Goal: Transaction & Acquisition: Purchase product/service

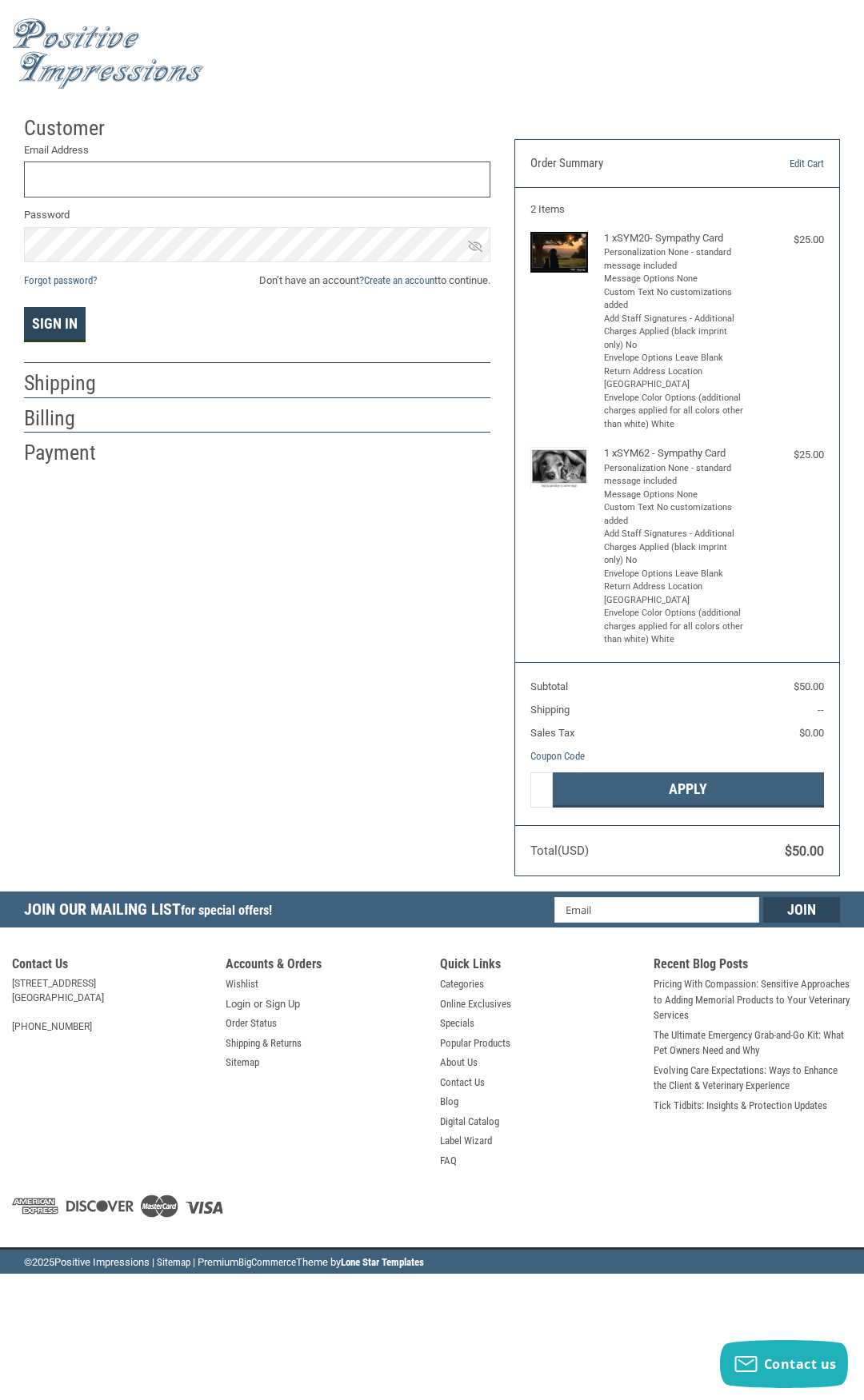
type input "INFO@CHELSEAANIMAL.COM"
click at [57, 319] on button "Sign In" at bounding box center [55, 324] width 62 height 35
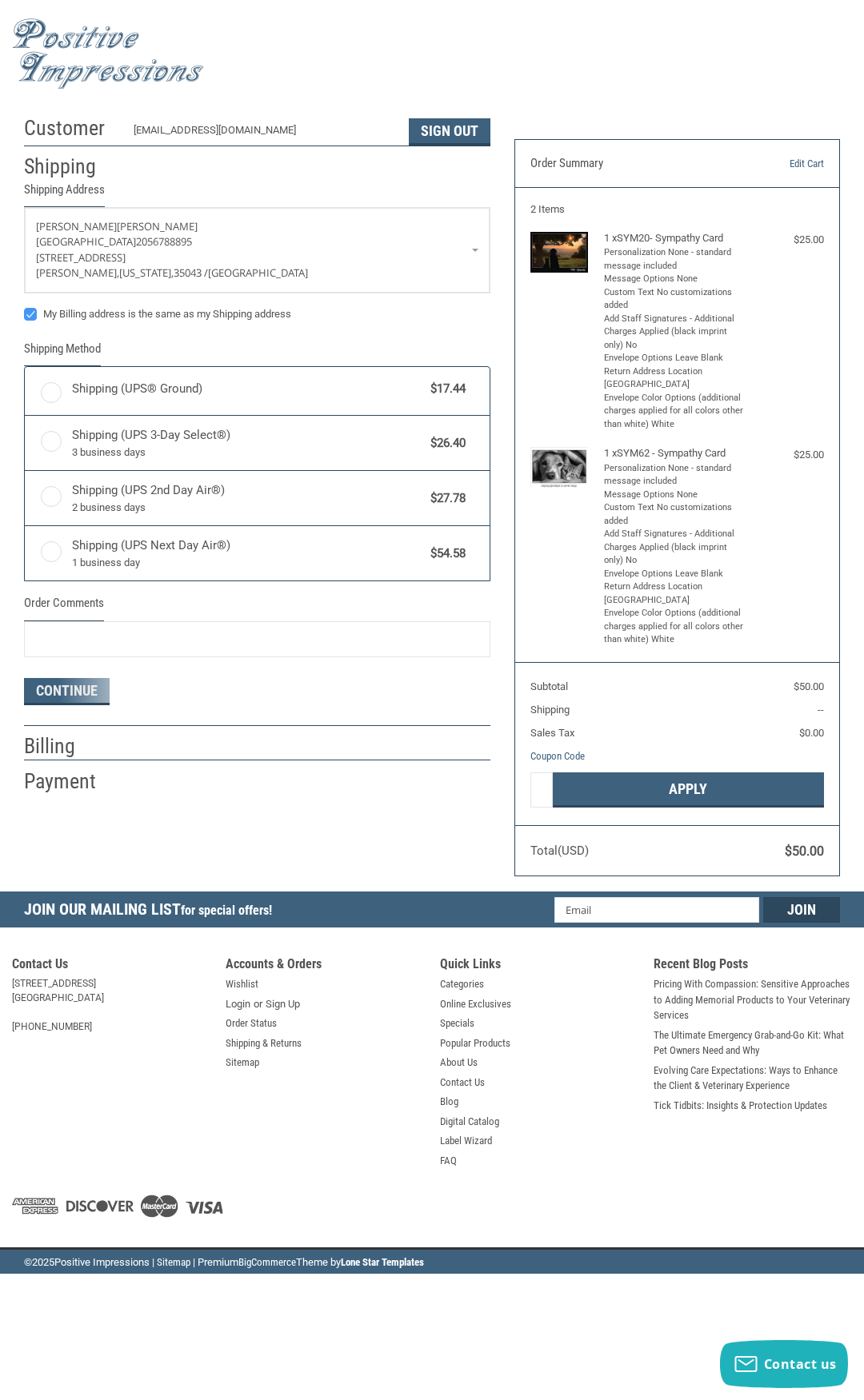
radio input "true"
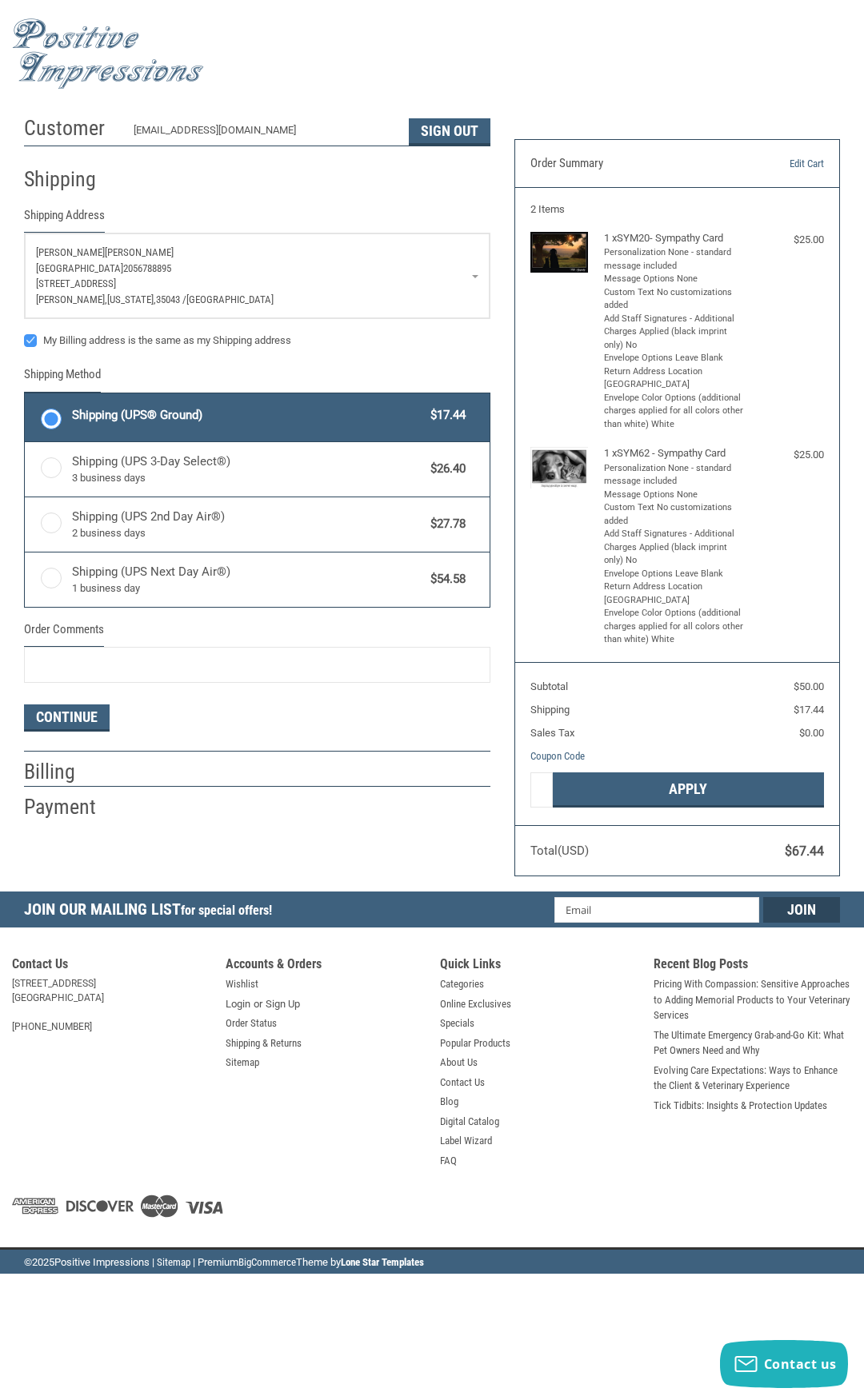
click at [477, 276] on link "Aaron Kelley Chelsea Animal Hospital 2056788895 10591 Old Hwy 280 Chelsea, Alab…" at bounding box center [257, 276] width 465 height 85
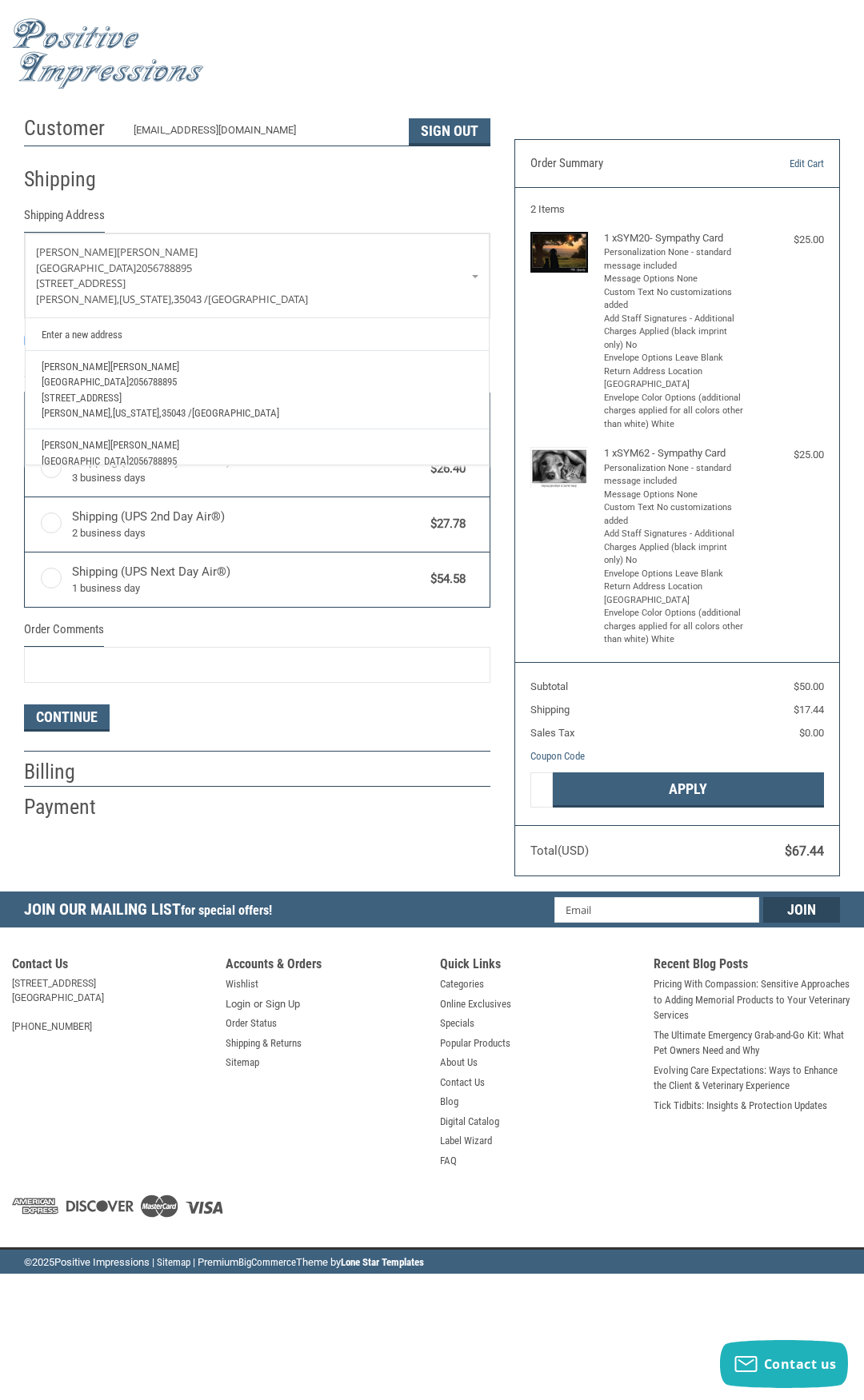
click at [415, 364] on p "Aaron Kelley" at bounding box center [258, 367] width 432 height 16
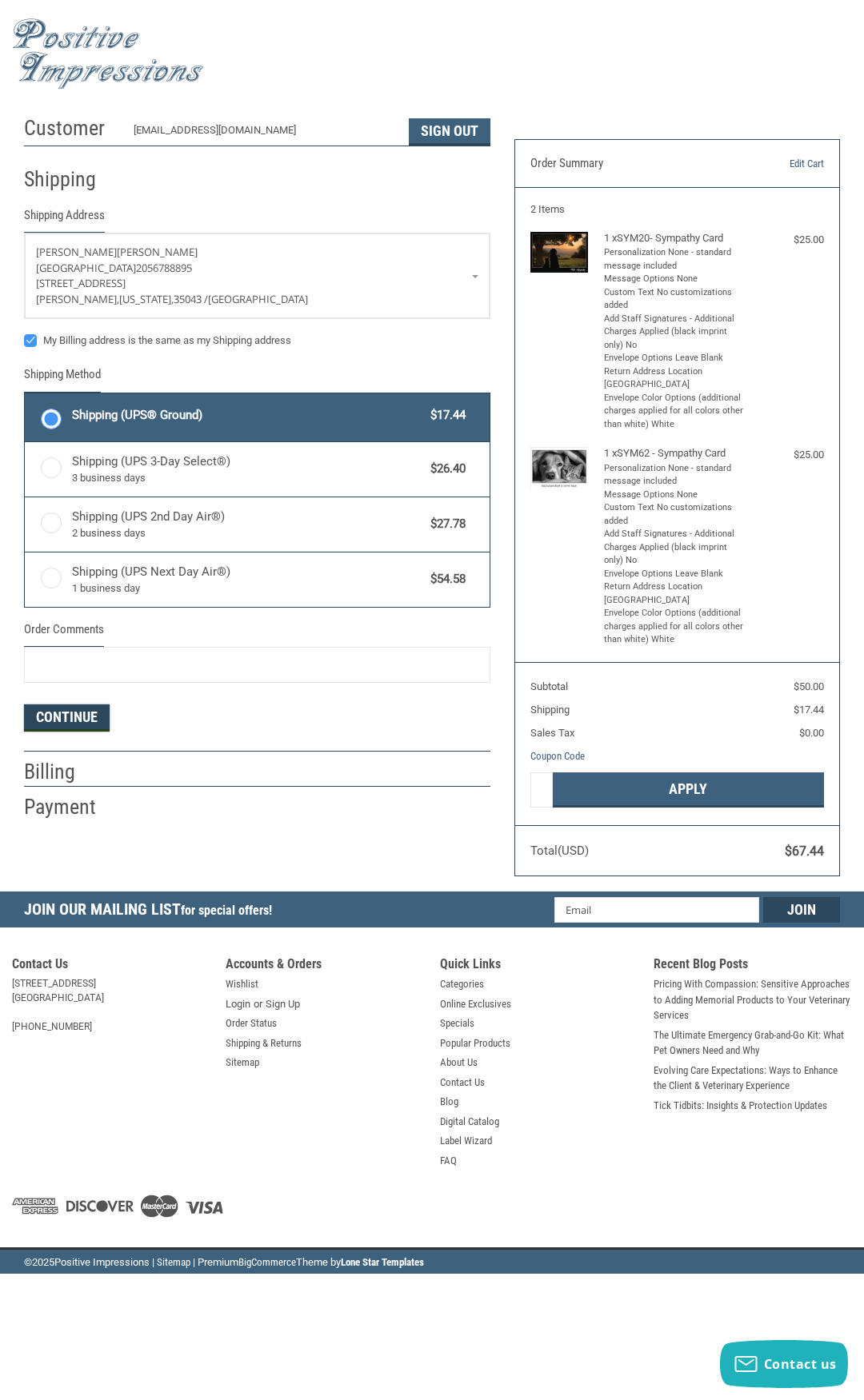
click at [87, 726] on button "Continue" at bounding box center [67, 718] width 86 height 27
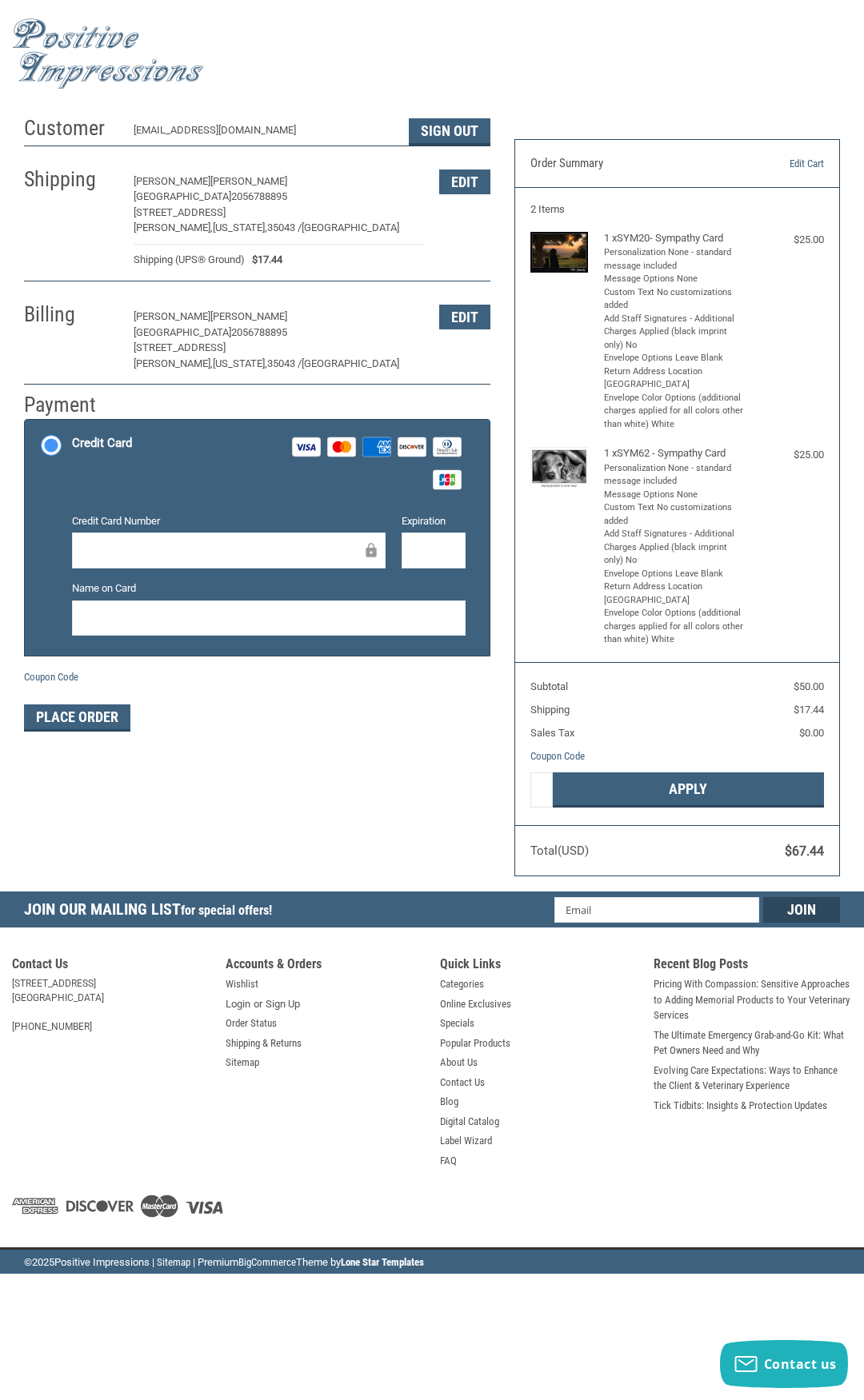
click at [306, 540] on div at bounding box center [229, 551] width 315 height 36
click at [155, 535] on div at bounding box center [229, 551] width 315 height 36
click at [467, 555] on div "Expiration" at bounding box center [433, 541] width 80 height 57
click at [350, 608] on div at bounding box center [269, 619] width 394 height 36
drag, startPoint x: 227, startPoint y: 607, endPoint x: -3, endPoint y: 607, distance: 230.0
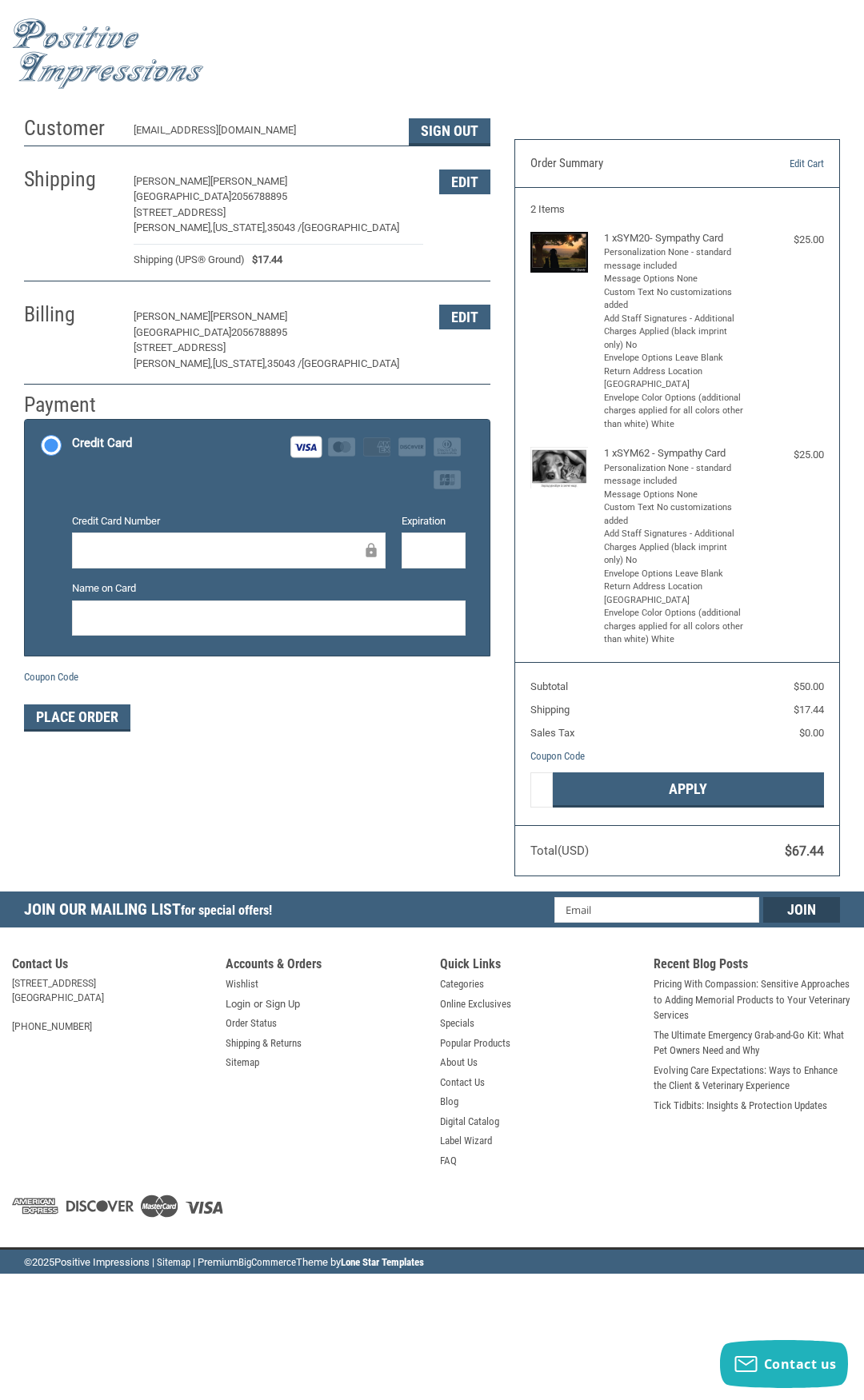
click at [0, 607] on html ".st0{fill:#4D4D4D;} Created with Sketch. Created with Sketch. .st0{display:none…" at bounding box center [432, 637] width 864 height 1274
click at [465, 192] on button "Edit" at bounding box center [465, 182] width 51 height 25
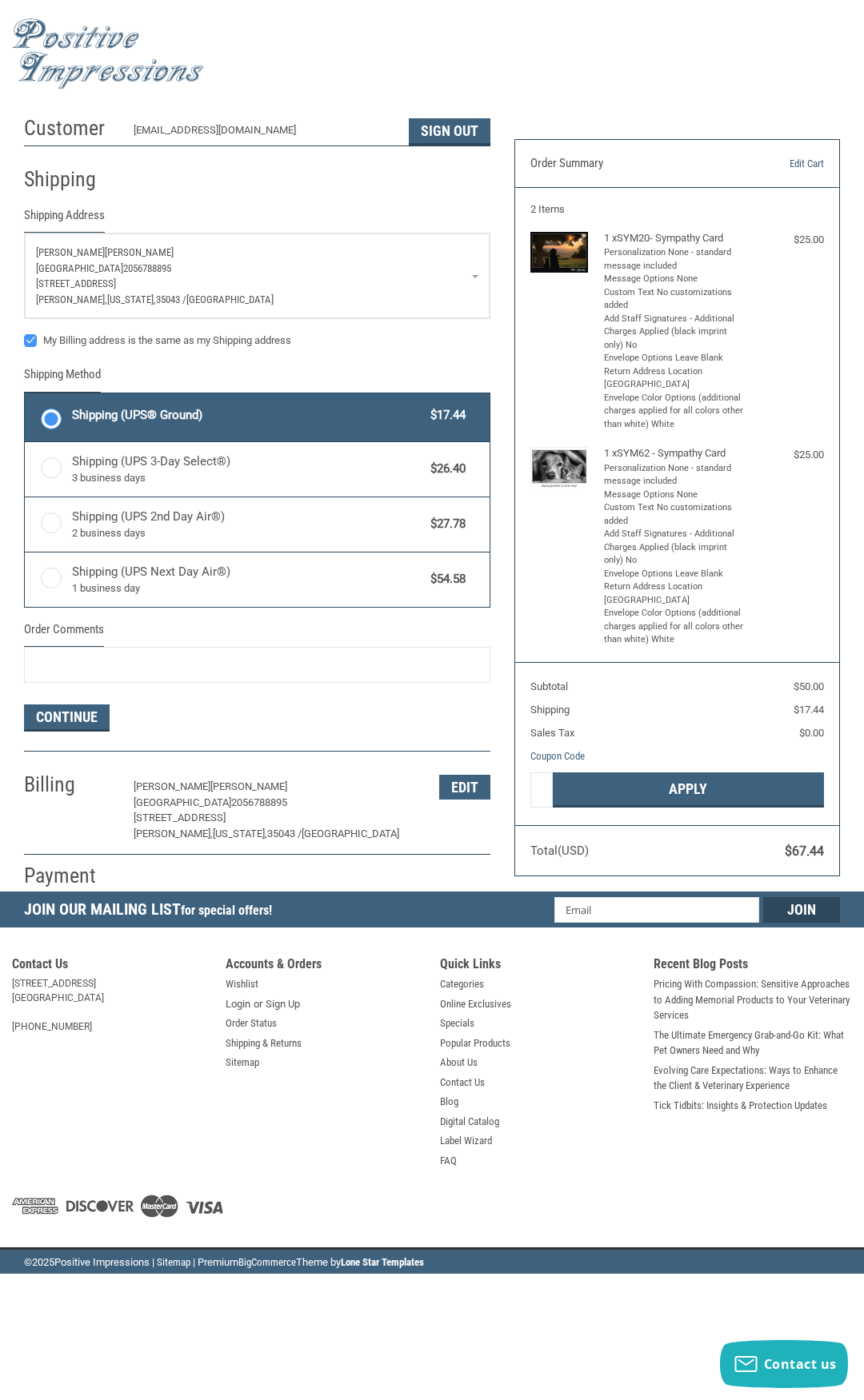
click at [288, 290] on p "10591 Old Hwy 280" at bounding box center [257, 284] width 442 height 16
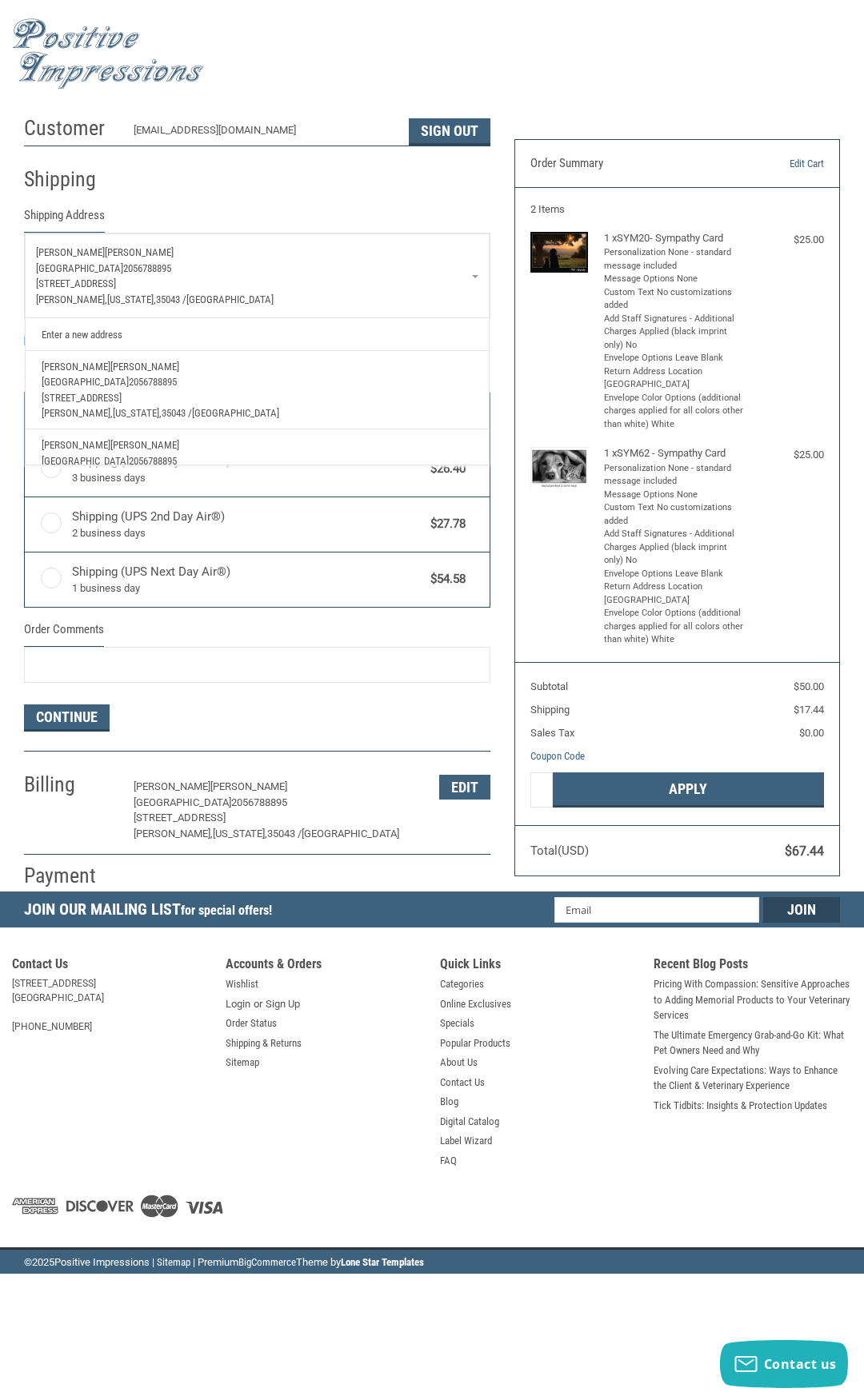
click at [415, 198] on div "Shipping" at bounding box center [257, 179] width 466 height 54
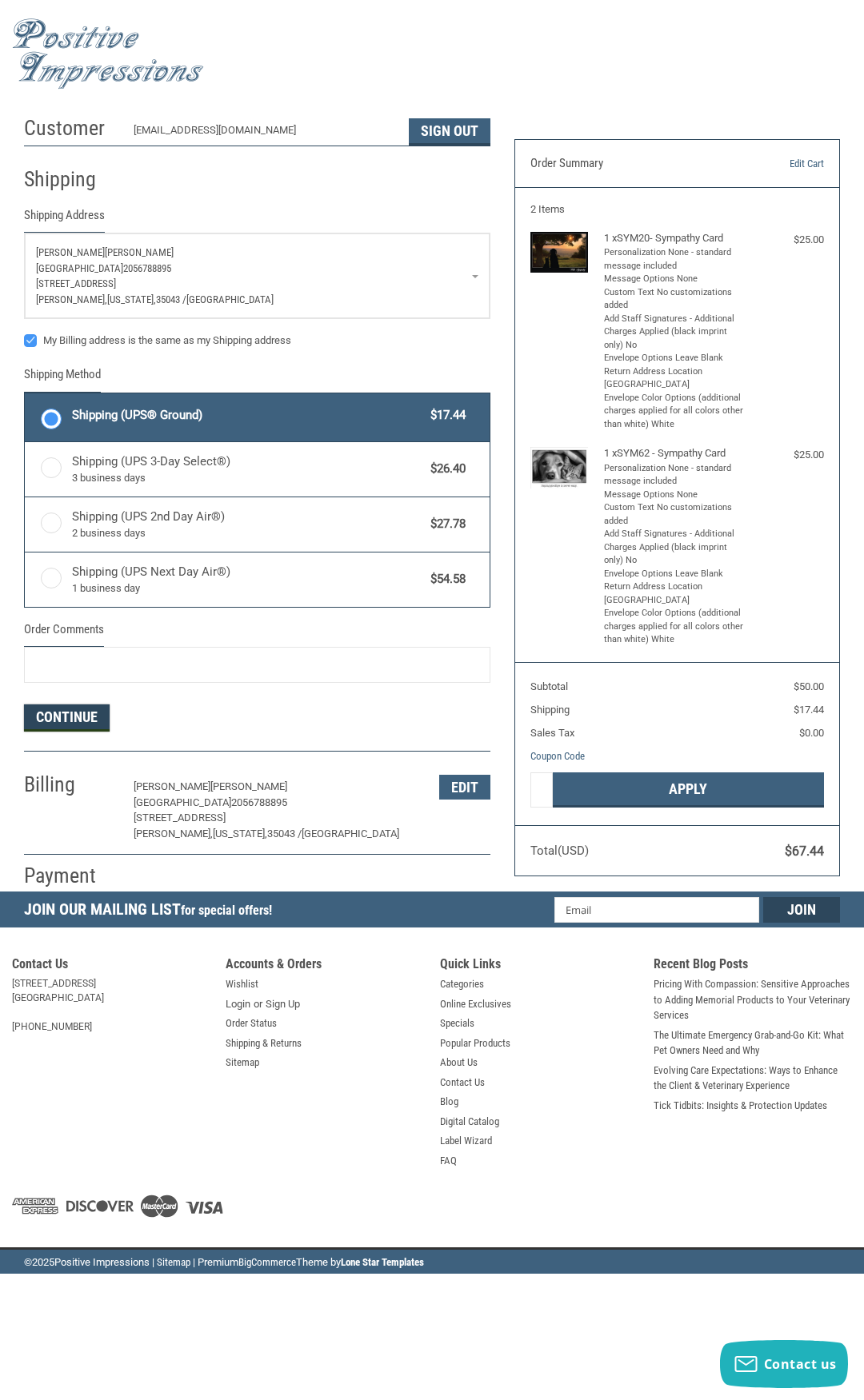
click at [98, 722] on button "Continue" at bounding box center [67, 718] width 86 height 27
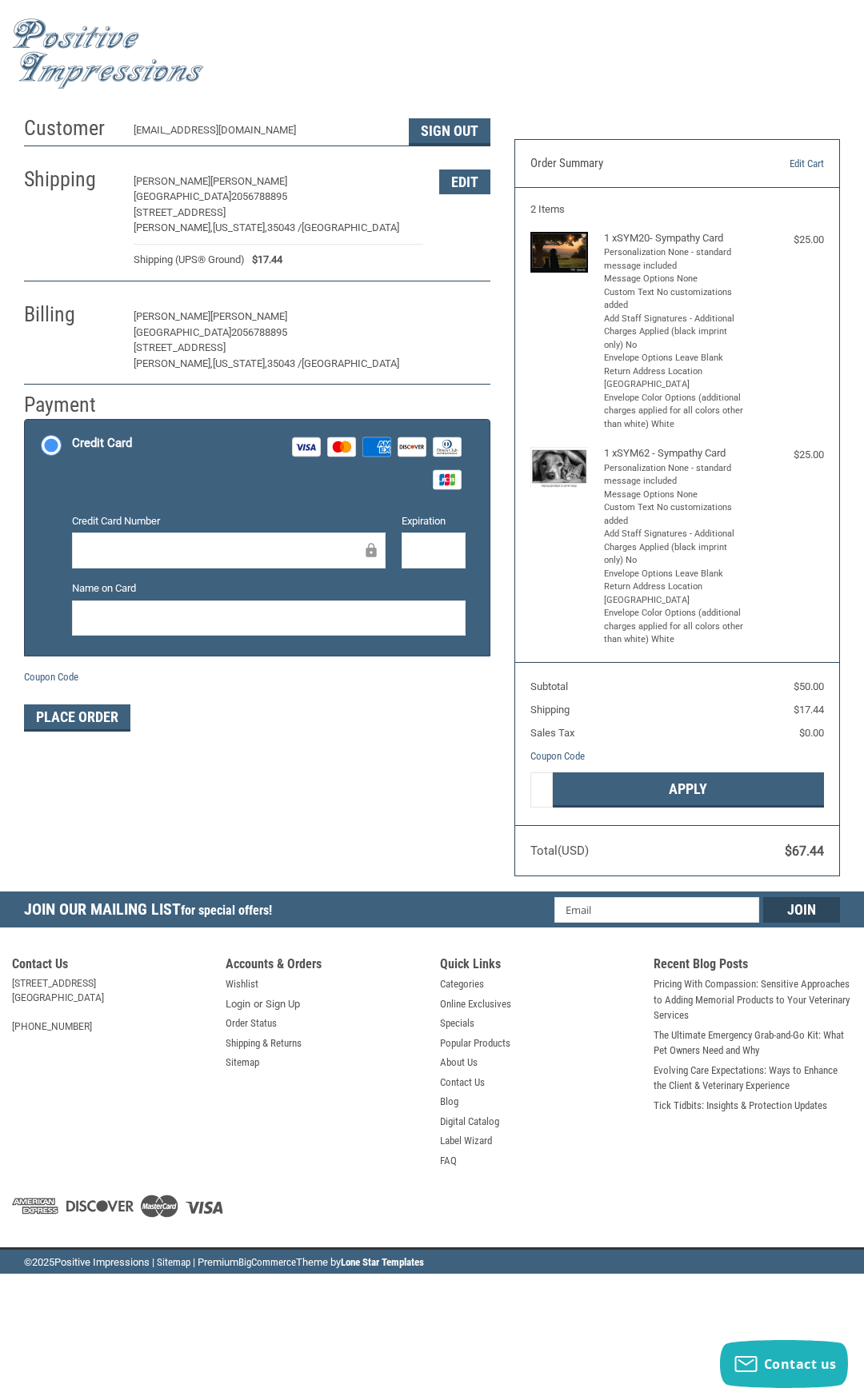
click at [452, 323] on button "Edit" at bounding box center [465, 317] width 51 height 25
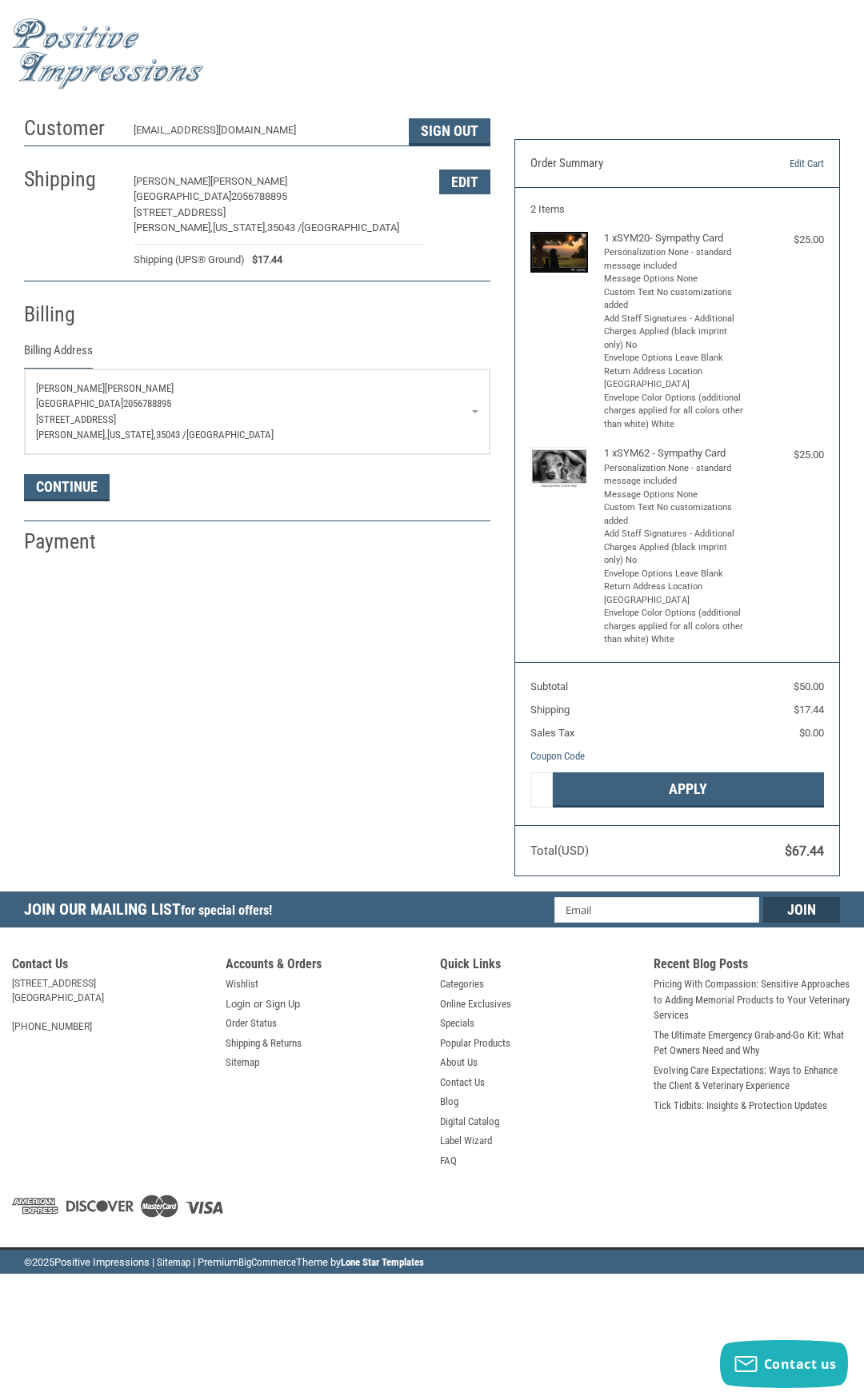
click at [364, 416] on p "10591 Old Hwy 280" at bounding box center [257, 420] width 442 height 16
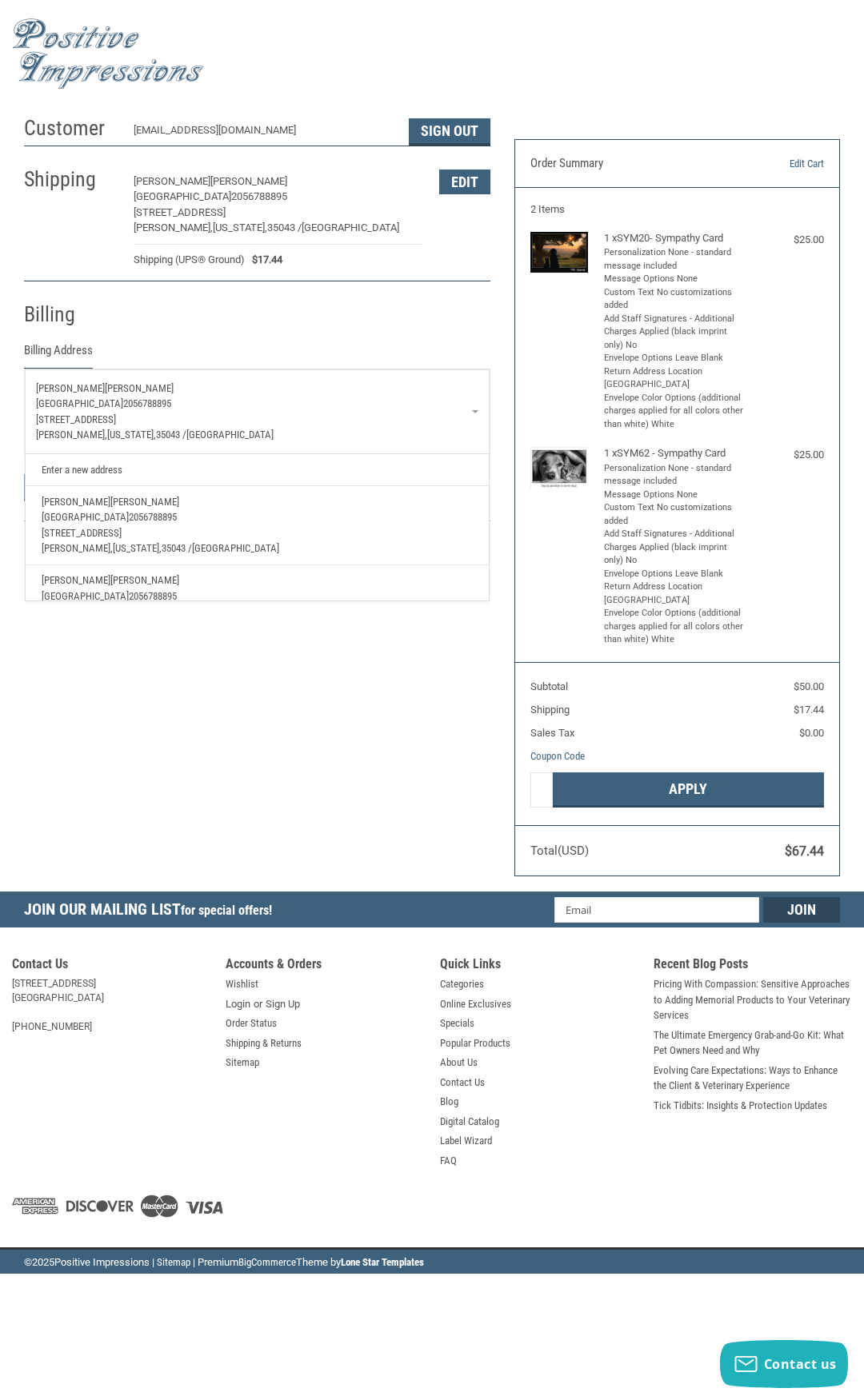
click at [292, 672] on div "Customer info@chelseaanimal.com Sign Out Shipping Aaron Kelley Chelsea Animal H…" at bounding box center [432, 500] width 864 height 784
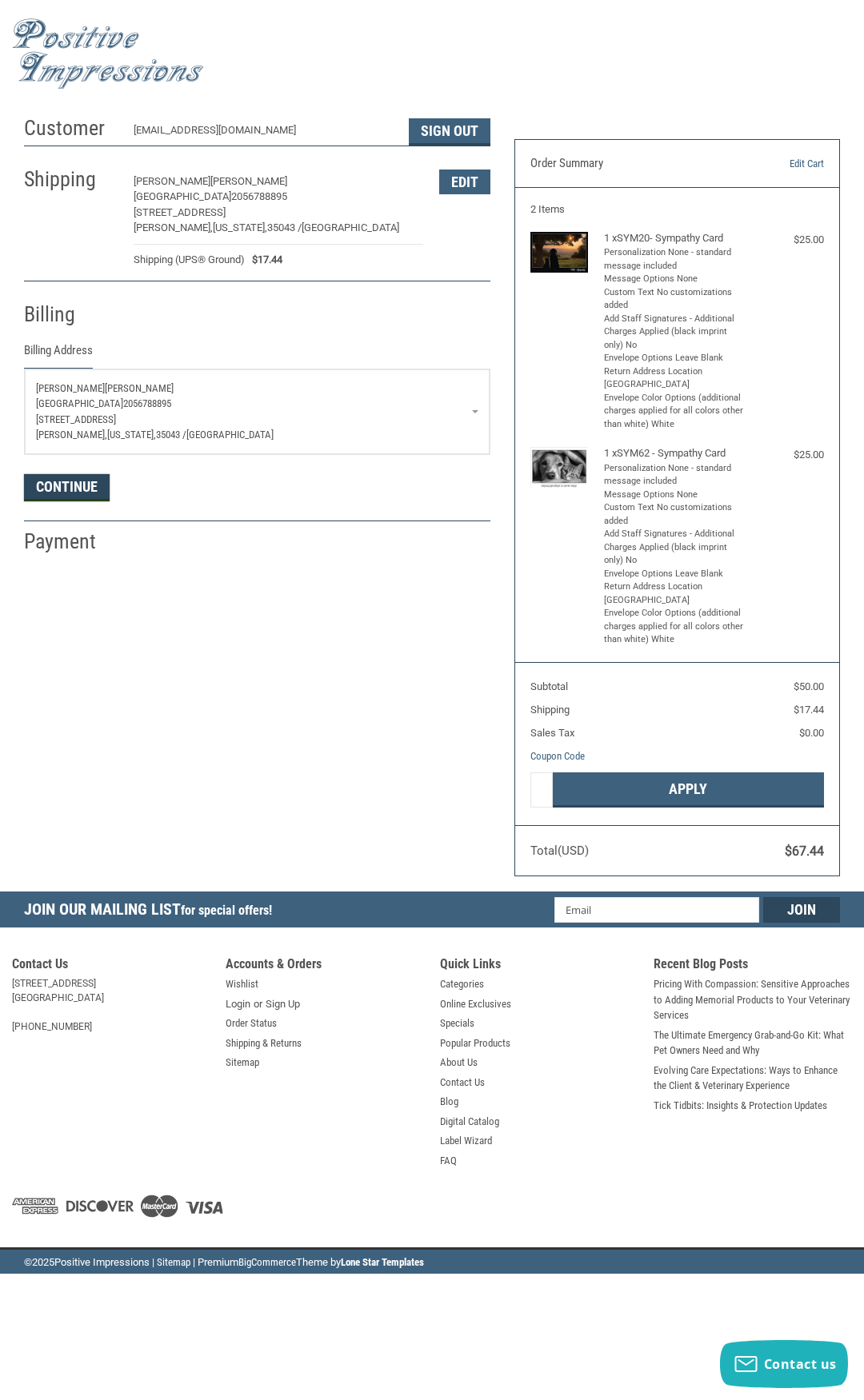
click at [71, 493] on button "Continue" at bounding box center [67, 488] width 86 height 27
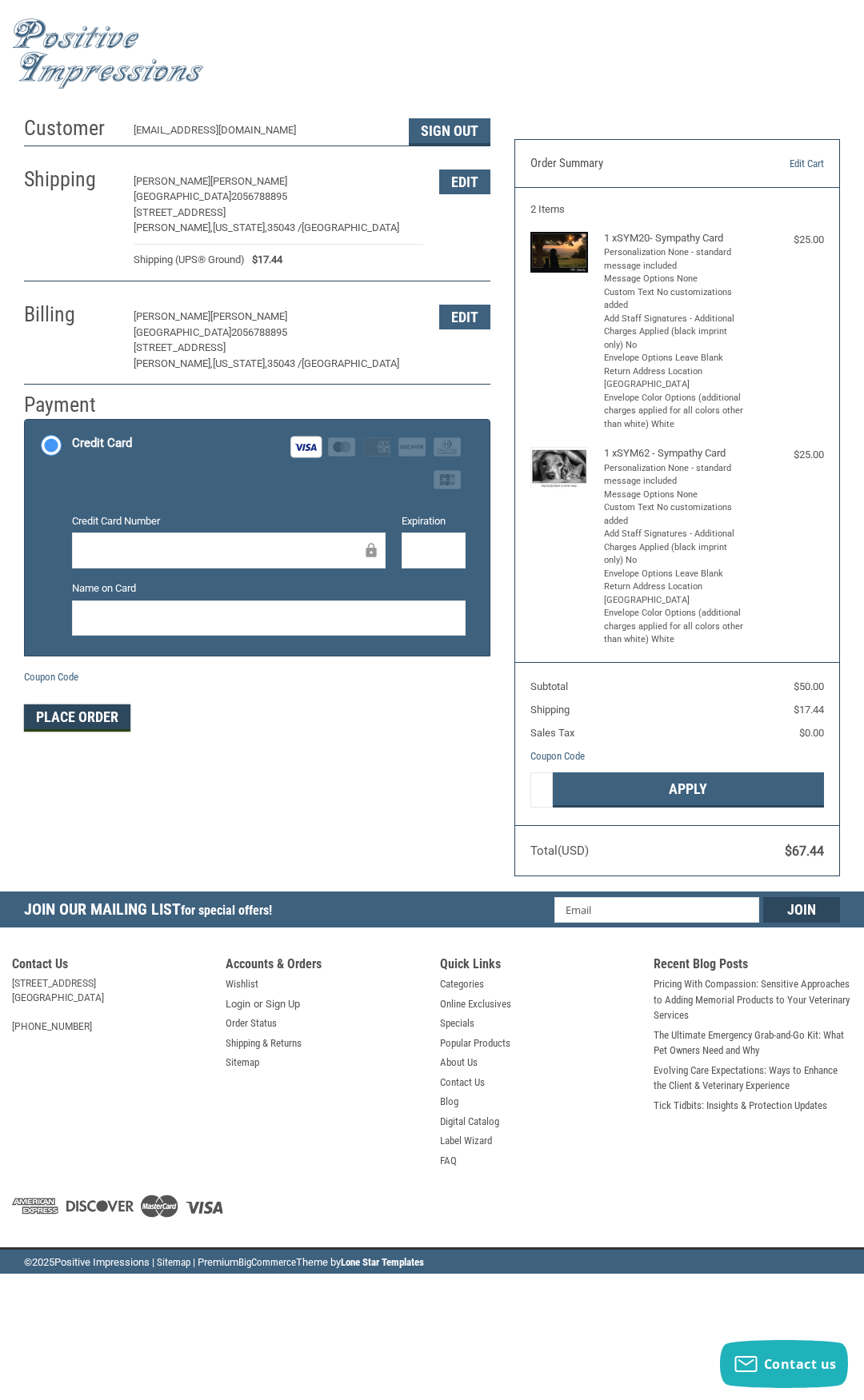
click at [99, 718] on button "Place Order" at bounding box center [77, 718] width 106 height 27
